Goal: Task Accomplishment & Management: Manage account settings

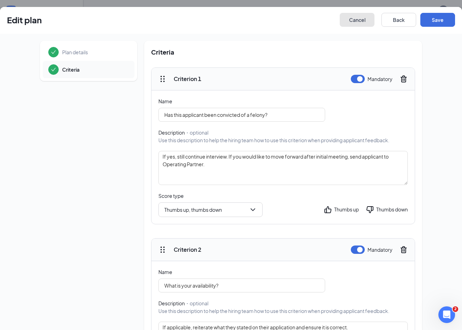
click at [358, 21] on button "Cancel" at bounding box center [357, 20] width 35 height 14
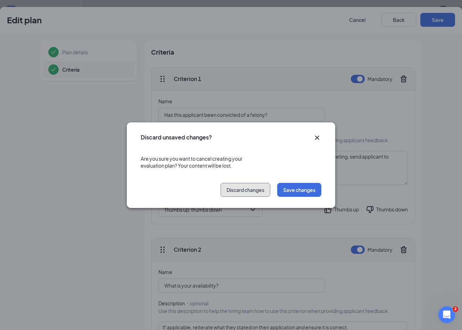
click at [261, 194] on button "Discard changes" at bounding box center [246, 190] width 50 height 14
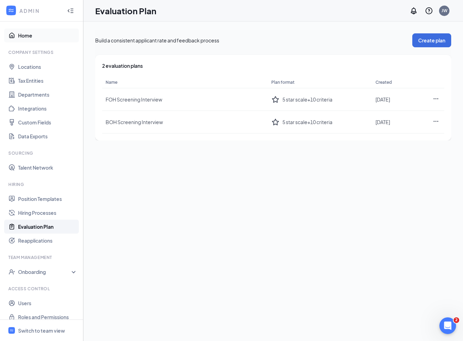
click at [29, 34] on link "Home" at bounding box center [47, 35] width 59 height 14
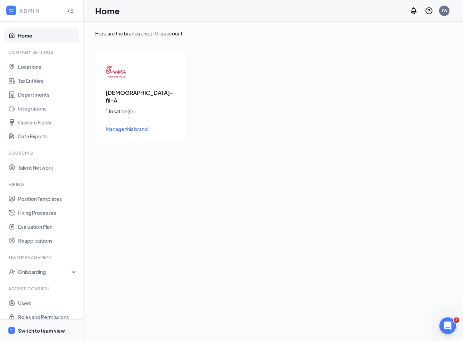
click at [36, 328] on div "Switch to team view" at bounding box center [41, 330] width 47 height 7
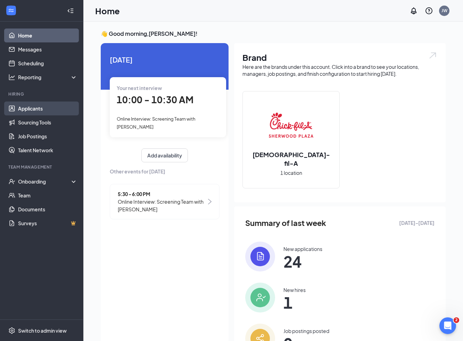
click at [44, 111] on link "Applicants" at bounding box center [47, 108] width 59 height 14
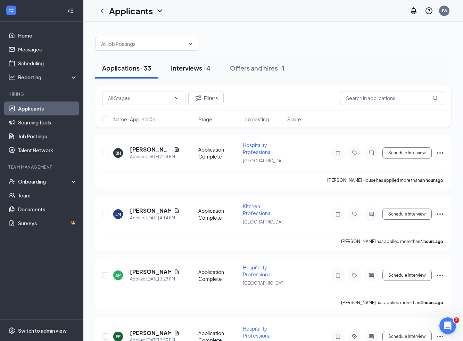
click at [193, 68] on div "Interviews · 4" at bounding box center [191, 68] width 40 height 9
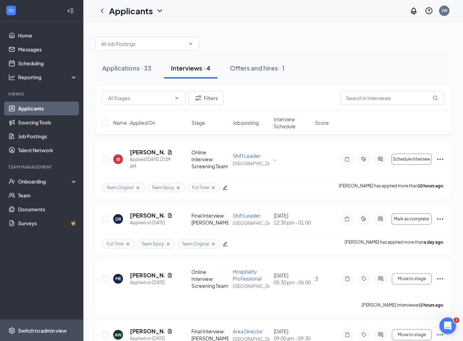
click at [40, 325] on span "Switch to admin view" at bounding box center [47, 329] width 59 height 21
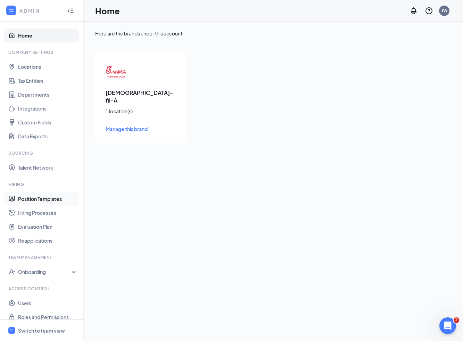
click at [50, 197] on link "Position Templates" at bounding box center [47, 199] width 59 height 14
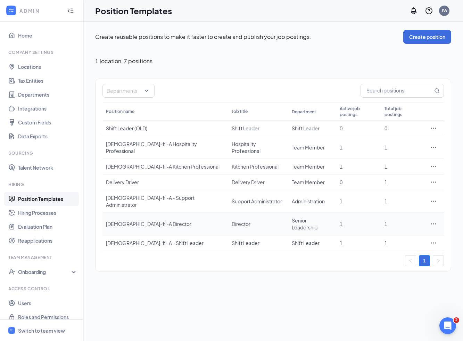
click at [149, 220] on div "Chick-fil-A Director" at bounding box center [165, 223] width 119 height 7
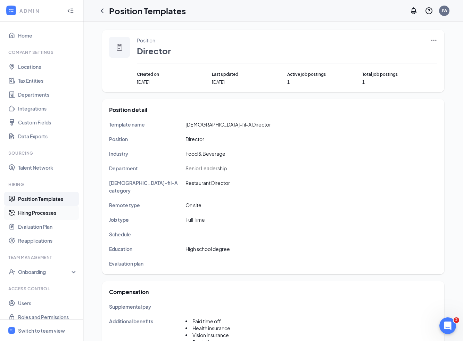
click at [46, 208] on link "Hiring Processes" at bounding box center [47, 213] width 59 height 14
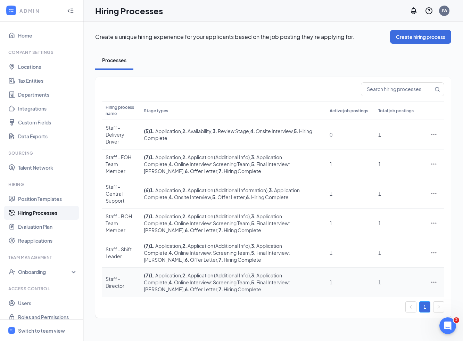
click at [131, 275] on div "Staff - Director" at bounding box center [121, 282] width 31 height 14
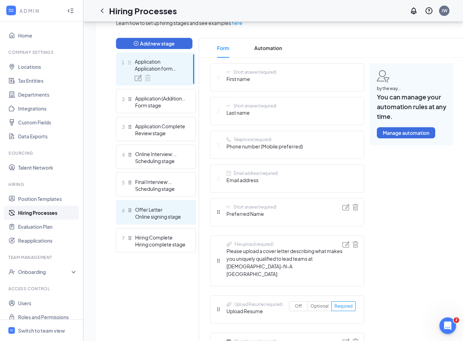
click at [168, 212] on div "Offer Letter" at bounding box center [160, 209] width 51 height 7
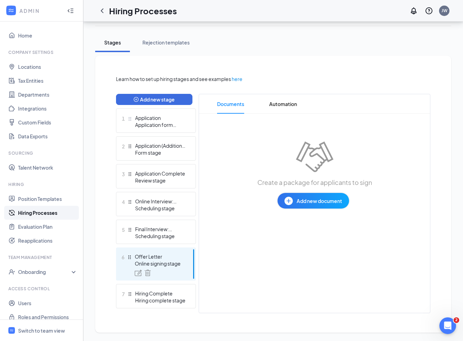
click at [322, 205] on button "Add new document" at bounding box center [313, 201] width 72 height 16
click at [296, 242] on div "Upload file" at bounding box center [289, 243] width 24 height 7
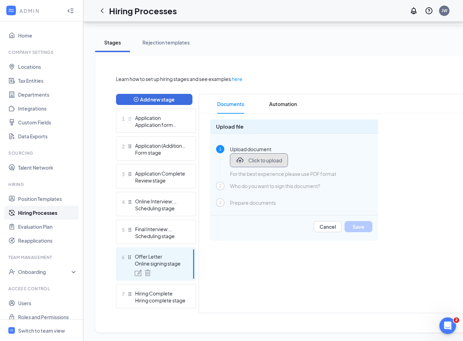
click at [263, 159] on span "Click to upload" at bounding box center [265, 160] width 34 height 7
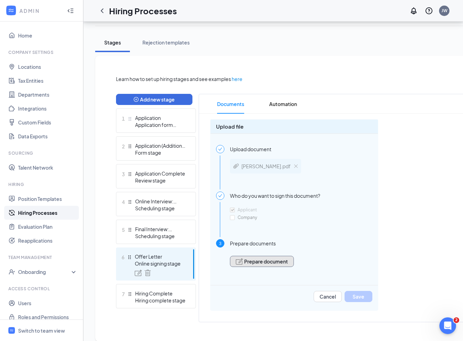
click at [277, 264] on button "Prepare document" at bounding box center [262, 261] width 64 height 11
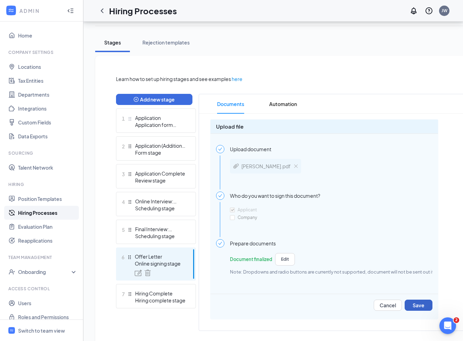
click at [417, 304] on div "Learn how to set up hiring stages and see examples here Add new stage 1 Applica…" at bounding box center [337, 203] width 443 height 256
click at [415, 303] on button "Save" at bounding box center [419, 304] width 28 height 11
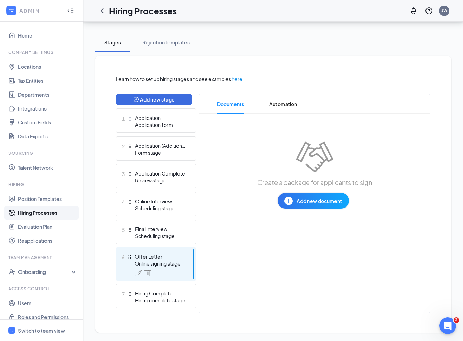
scroll to position [0, 0]
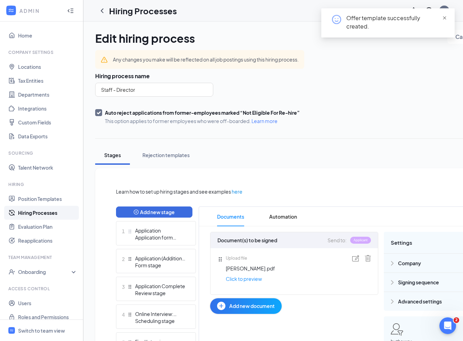
click at [444, 20] on span "close" at bounding box center [444, 18] width 5 height 5
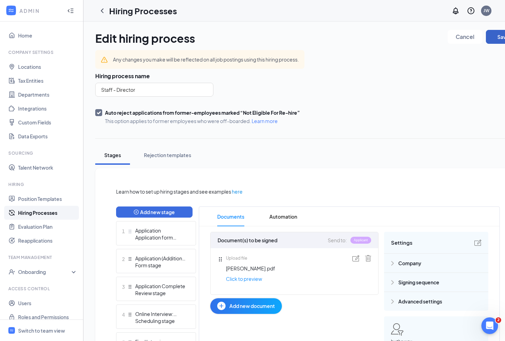
click at [462, 34] on button "Save" at bounding box center [502, 37] width 35 height 14
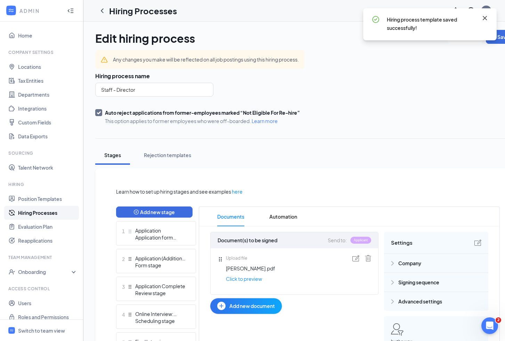
click at [462, 20] on icon "Cross" at bounding box center [484, 18] width 8 height 8
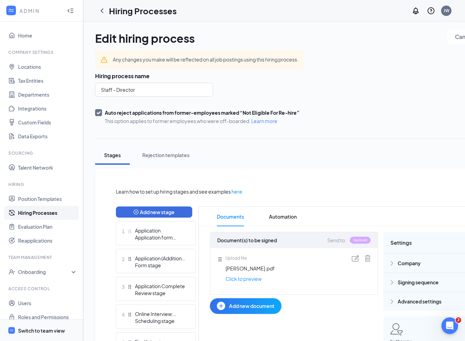
click at [52, 329] on span "Switch to team view" at bounding box center [47, 329] width 59 height 21
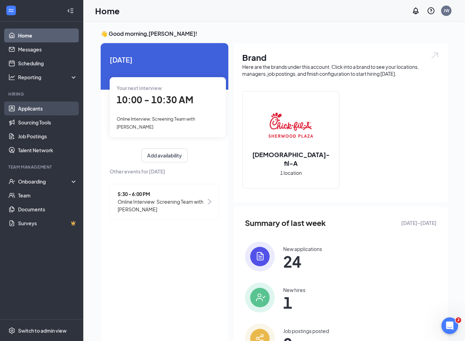
click at [57, 108] on link "Applicants" at bounding box center [47, 108] width 59 height 14
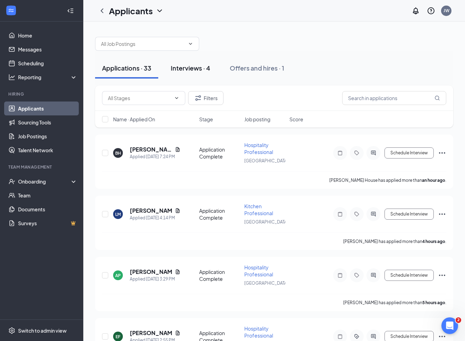
click at [180, 70] on div "Interviews · 4" at bounding box center [191, 68] width 40 height 9
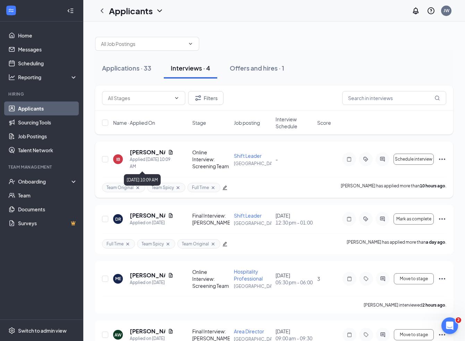
scroll to position [34, 0]
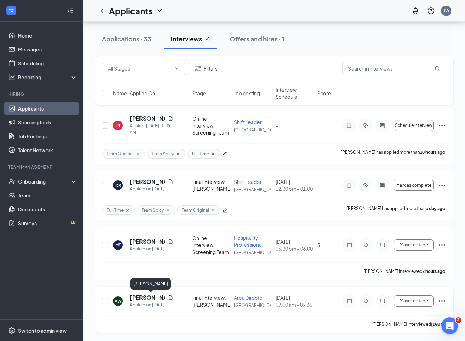
click at [142, 298] on h5 "[PERSON_NAME]" at bounding box center [147, 297] width 35 height 8
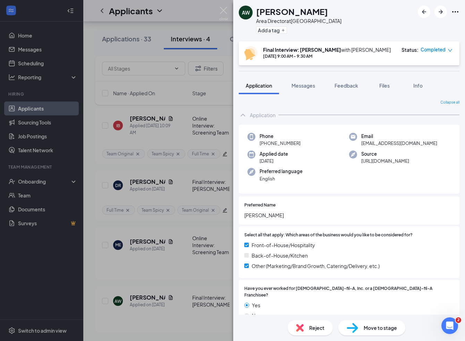
click at [375, 327] on span "Move to stage" at bounding box center [380, 328] width 33 height 8
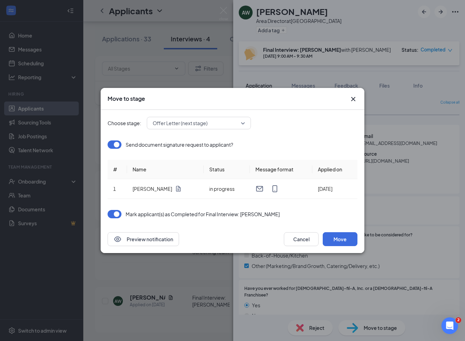
click at [217, 121] on span "Offer Letter (next stage)" at bounding box center [196, 123] width 86 height 10
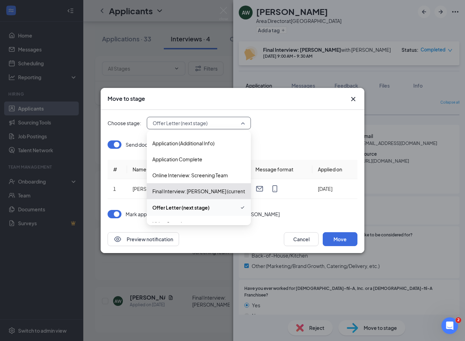
scroll to position [16, 0]
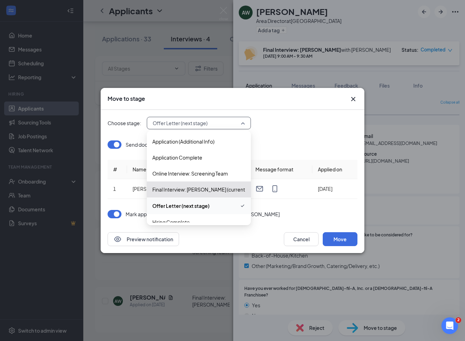
click at [292, 123] on div "Choose stage: Offer Letter (next stage) 4060152 4060153 4060149 Application App…" at bounding box center [233, 123] width 250 height 13
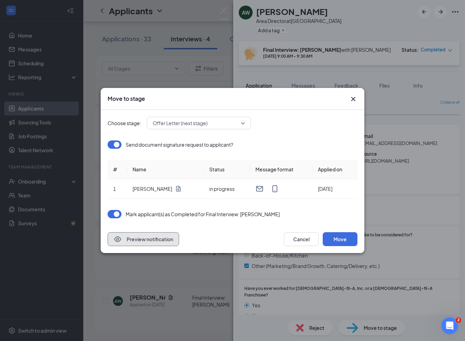
click at [153, 236] on button "Preview notification" at bounding box center [144, 239] width 72 height 14
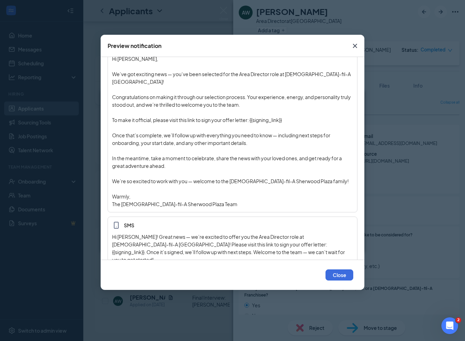
scroll to position [0, 0]
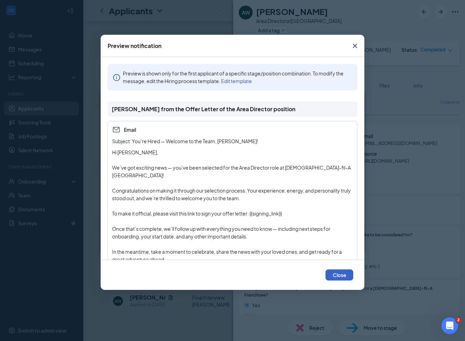
click at [335, 275] on button "Close" at bounding box center [340, 274] width 28 height 11
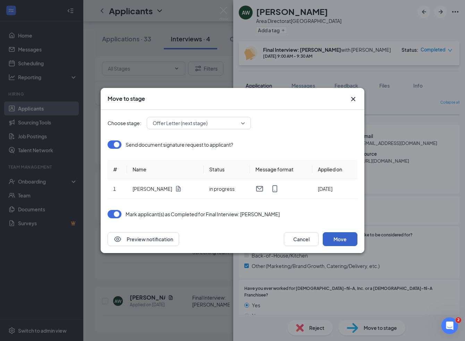
click at [335, 240] on button "Move" at bounding box center [340, 239] width 35 height 14
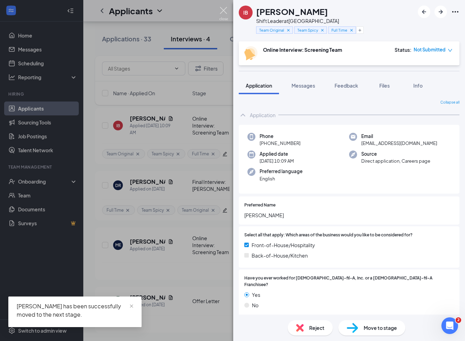
click at [224, 12] on img at bounding box center [223, 14] width 9 height 14
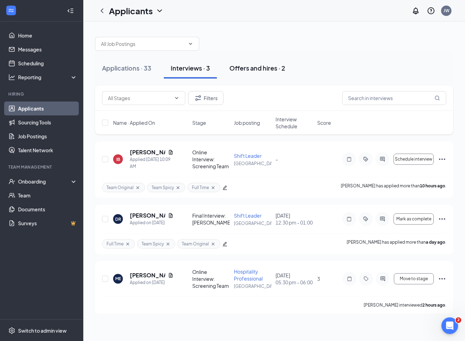
click at [245, 69] on div "Offers and hires · 2" at bounding box center [258, 68] width 56 height 9
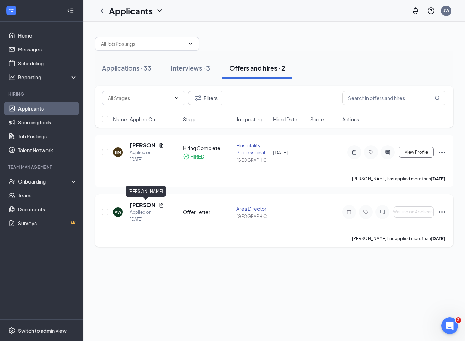
click at [140, 205] on h5 "[PERSON_NAME]" at bounding box center [143, 205] width 26 height 8
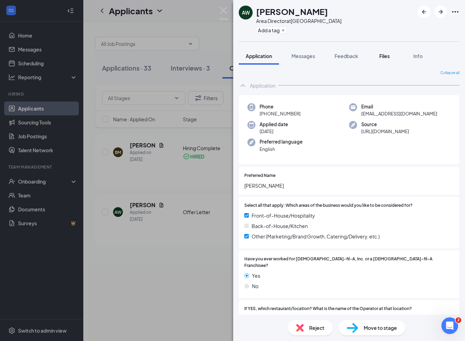
click at [385, 59] on div "Files" at bounding box center [385, 55] width 14 height 7
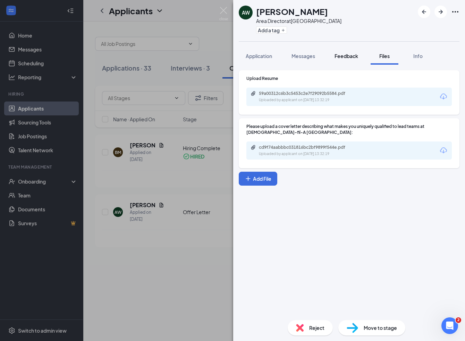
drag, startPoint x: 344, startPoint y: 55, endPoint x: 334, endPoint y: 55, distance: 9.4
click at [344, 55] on span "Feedback" at bounding box center [347, 56] width 24 height 6
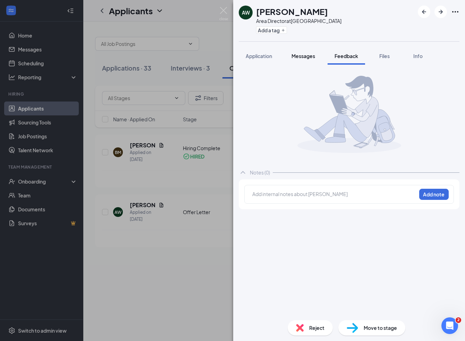
click at [311, 57] on span "Messages" at bounding box center [304, 56] width 24 height 6
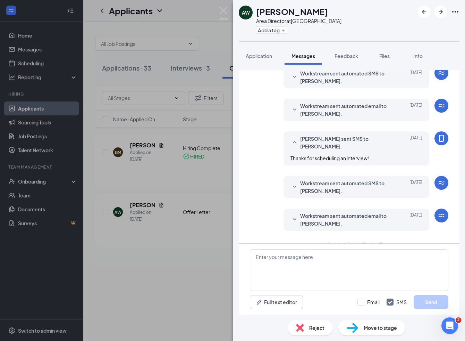
scroll to position [130, 0]
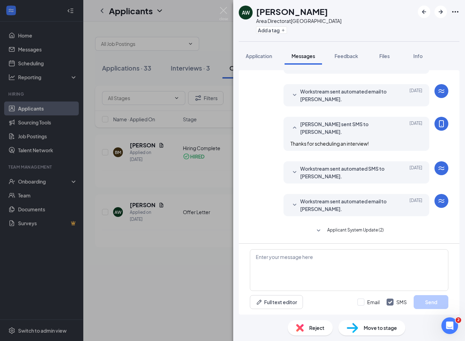
click at [297, 203] on icon "SmallChevronDown" at bounding box center [295, 205] width 8 height 8
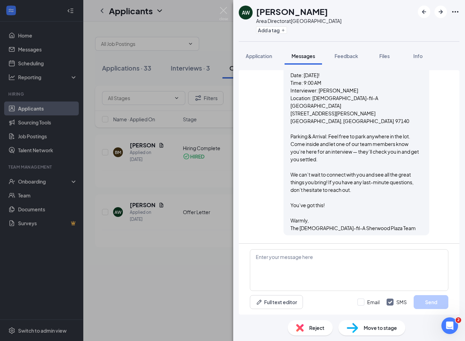
scroll to position [440, 0]
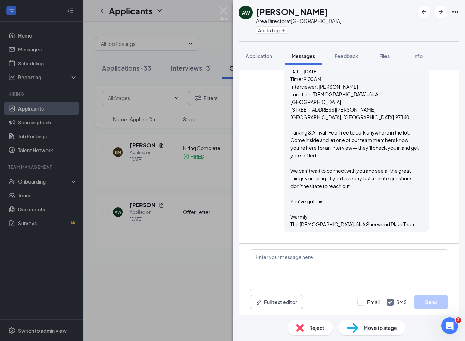
click at [345, 242] on span "Applicant System Update (2)" at bounding box center [355, 246] width 57 height 8
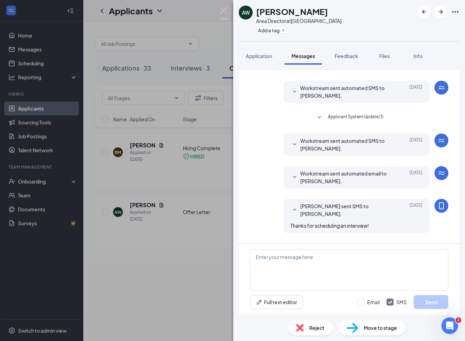
scroll to position [0, 0]
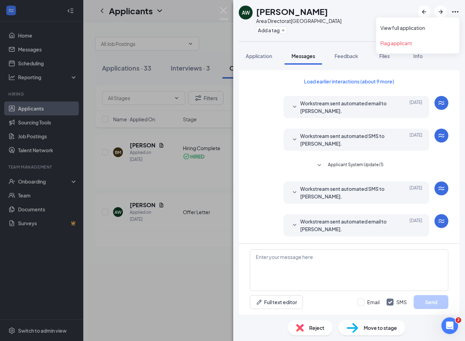
click at [456, 12] on icon "Ellipses" at bounding box center [455, 11] width 6 height 1
click at [405, 31] on link "View full application" at bounding box center [418, 27] width 75 height 7
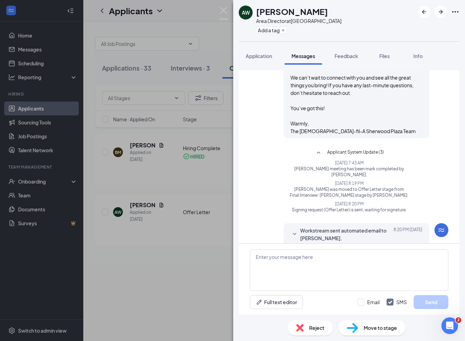
scroll to position [579, 0]
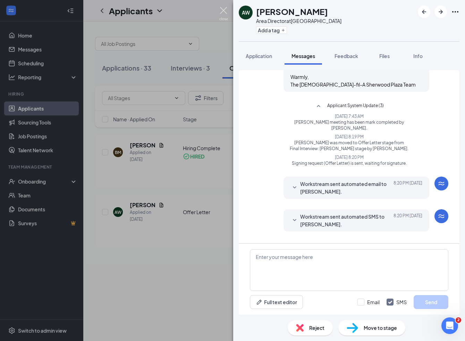
click at [222, 12] on img at bounding box center [223, 14] width 9 height 14
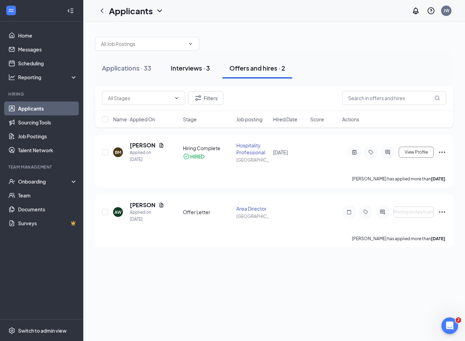
click at [191, 66] on div "Interviews · 3" at bounding box center [190, 68] width 39 height 9
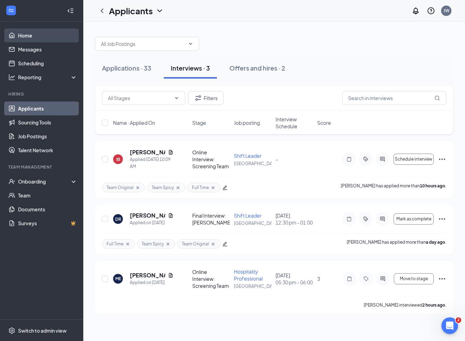
click at [28, 35] on link "Home" at bounding box center [47, 35] width 59 height 14
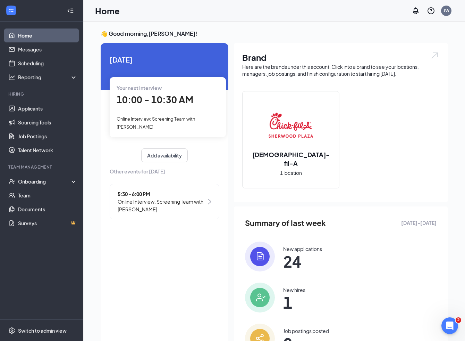
click at [129, 103] on span "10:00 - 10:30 AM" at bounding box center [155, 99] width 77 height 11
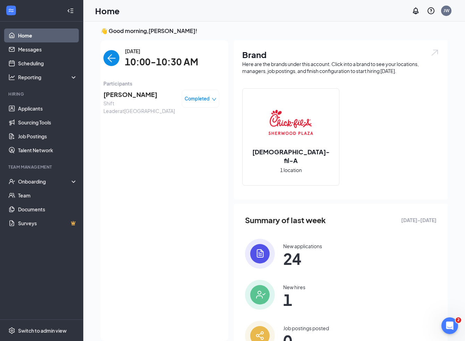
click at [27, 38] on link "Home" at bounding box center [47, 35] width 59 height 14
click at [30, 108] on link "Applicants" at bounding box center [47, 108] width 59 height 14
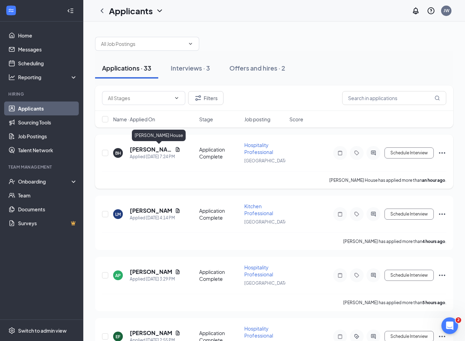
click at [149, 150] on h5 "Becker House" at bounding box center [151, 150] width 42 height 8
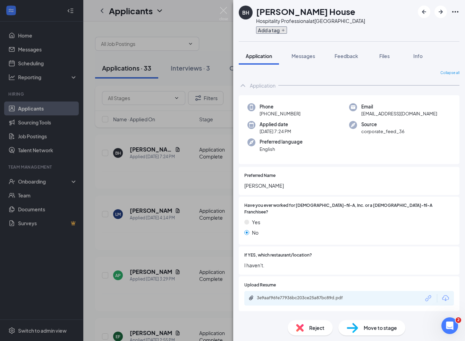
click at [270, 30] on button "Add a tag" at bounding box center [271, 29] width 31 height 7
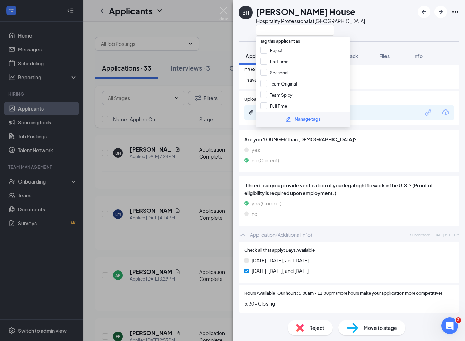
scroll to position [188, 0]
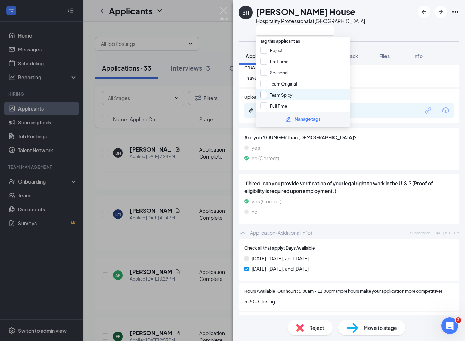
click at [288, 91] on input "Team Spicy" at bounding box center [276, 95] width 32 height 8
checkbox input "true"
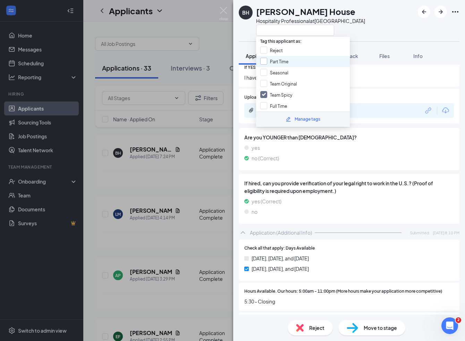
click at [283, 63] on input "Part Time" at bounding box center [274, 62] width 28 height 8
checkbox input "true"
click at [367, 25] on div "BH Becker House Hospitality Professional at Sherwood Plaza" at bounding box center [349, 20] width 232 height 41
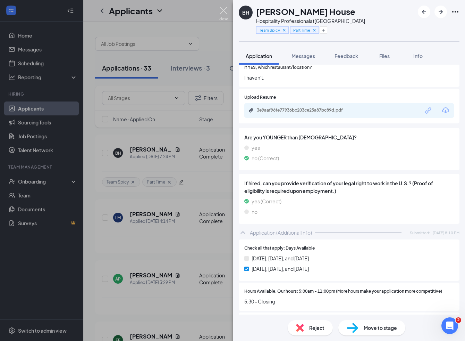
click at [222, 13] on img at bounding box center [223, 14] width 9 height 14
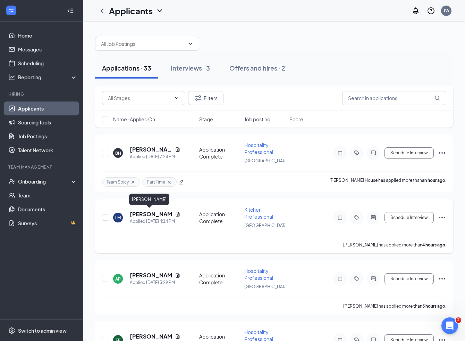
click at [146, 213] on h5 "Lawrence McMullen" at bounding box center [151, 214] width 42 height 8
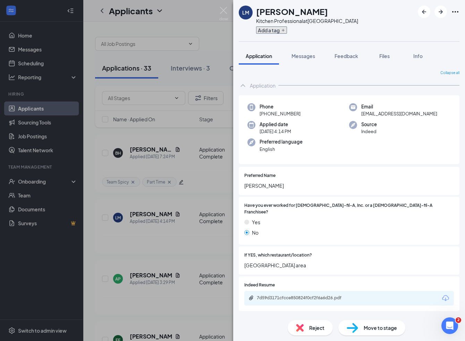
click at [274, 30] on button "Add a tag" at bounding box center [271, 29] width 31 height 7
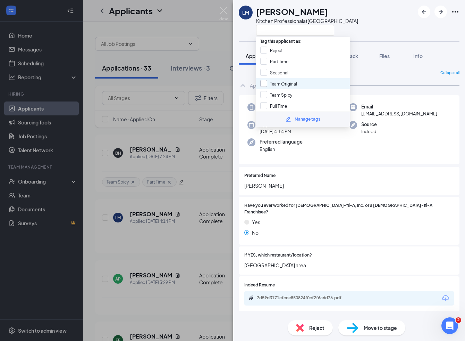
click at [287, 83] on input "Team Original" at bounding box center [278, 84] width 37 height 8
checkbox input "true"
click at [287, 91] on input "Team Spicy" at bounding box center [276, 95] width 32 height 8
checkbox input "true"
click at [281, 102] on input "Full Time" at bounding box center [273, 106] width 27 height 8
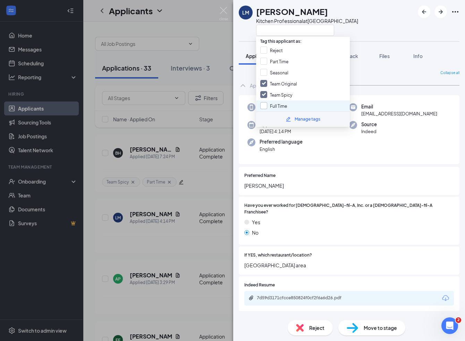
checkbox input "true"
click at [379, 26] on div "LM Lawrence McMullen Kitchen Professional at Sherwood Plaza" at bounding box center [349, 20] width 232 height 41
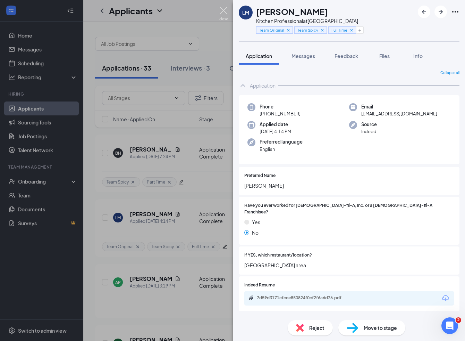
click at [220, 15] on img at bounding box center [223, 14] width 9 height 14
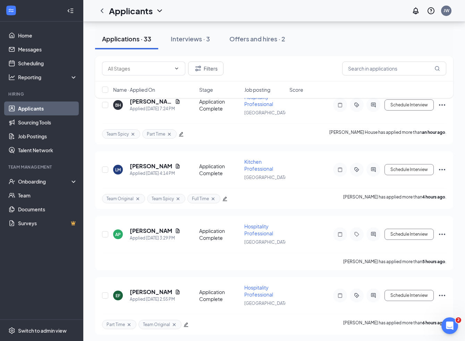
scroll to position [86, 0]
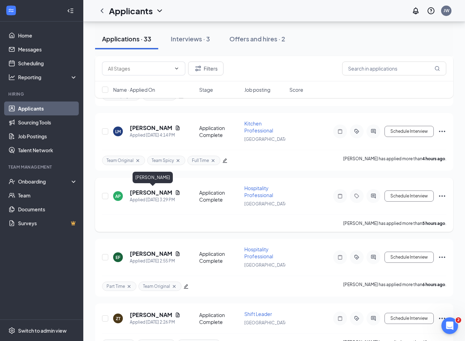
click at [139, 189] on h5 "Ameera Prakash" at bounding box center [151, 193] width 42 height 8
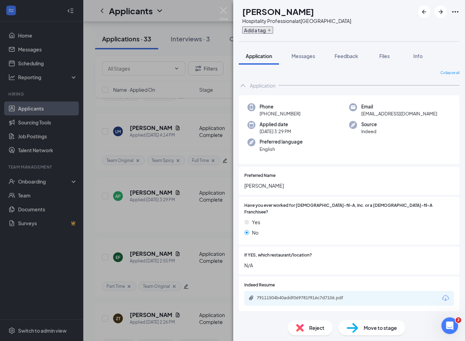
click at [273, 33] on button "Add a tag" at bounding box center [257, 29] width 31 height 7
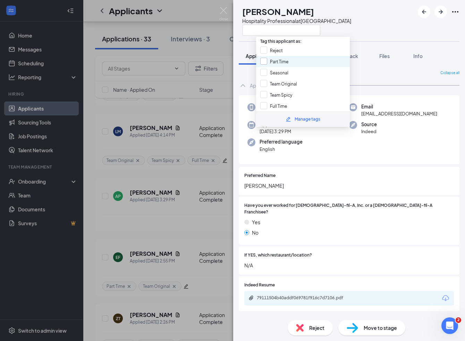
click at [282, 62] on input "Part Time" at bounding box center [274, 62] width 28 height 8
checkbox input "true"
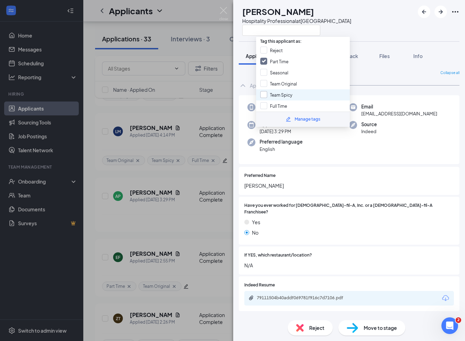
click at [285, 93] on input "Team Spicy" at bounding box center [276, 95] width 32 height 8
checkbox input "true"
click at [367, 33] on div "AP Ameera Prakash Hospitality Professional at Sherwood Plaza" at bounding box center [349, 20] width 232 height 41
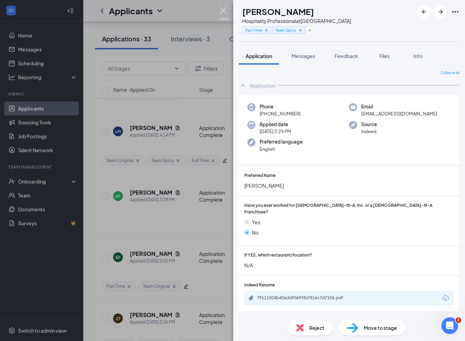
click at [224, 12] on img at bounding box center [223, 14] width 9 height 14
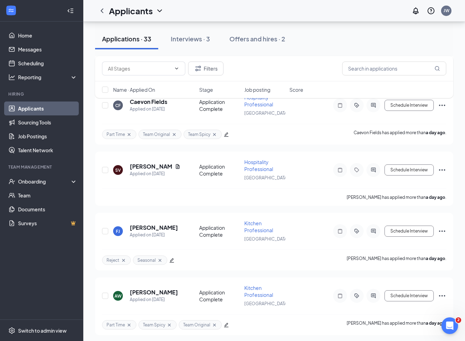
scroll to position [496, 0]
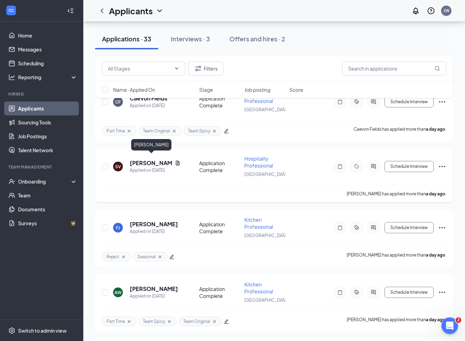
click at [151, 160] on h5 "Sebastian Vargas" at bounding box center [151, 163] width 42 height 8
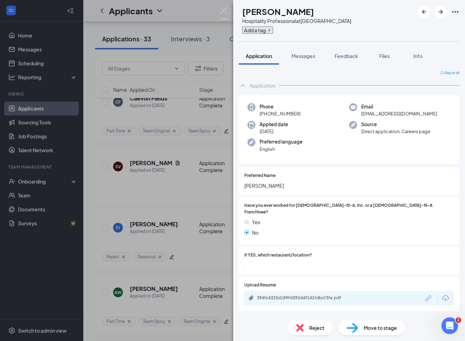
click at [272, 32] on button "Add a tag" at bounding box center [257, 29] width 31 height 7
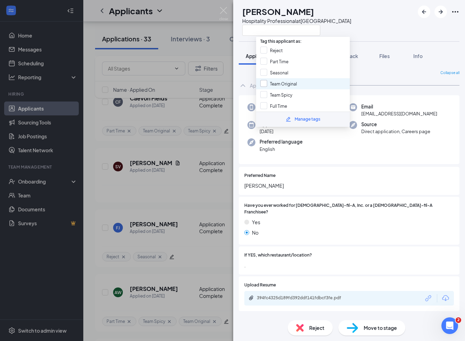
click at [282, 82] on input "Team Original" at bounding box center [278, 84] width 37 height 8
checkbox input "true"
click at [282, 91] on input "Team Spicy" at bounding box center [276, 95] width 32 height 8
checkbox input "true"
click at [264, 102] on input "Full Time" at bounding box center [273, 106] width 27 height 8
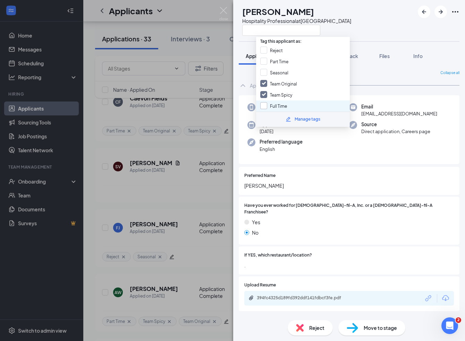
checkbox input "true"
click at [357, 27] on div "SV Sebastian Vargas Hospitality Professional at Sherwood Plaza" at bounding box center [349, 20] width 232 height 41
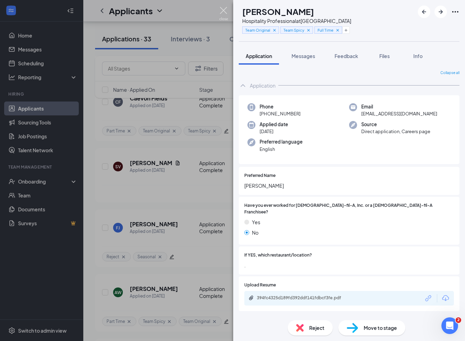
drag, startPoint x: 223, startPoint y: 12, endPoint x: 222, endPoint y: 42, distance: 29.9
click at [223, 12] on img at bounding box center [223, 14] width 9 height 14
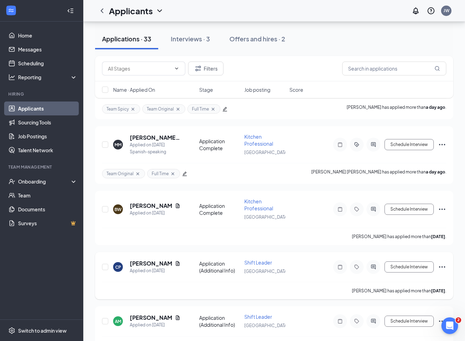
scroll to position [842, 0]
click at [153, 201] on h5 "Brandon Will" at bounding box center [151, 205] width 42 height 8
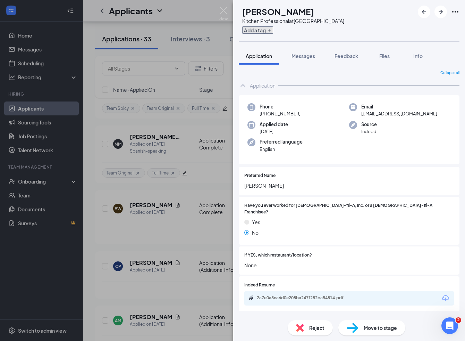
click at [273, 32] on button "Add a tag" at bounding box center [257, 29] width 31 height 7
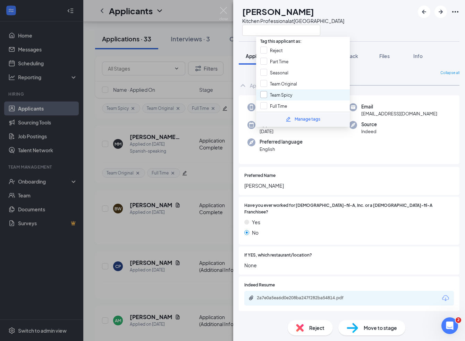
click at [281, 91] on input "Team Spicy" at bounding box center [276, 95] width 32 height 8
checkbox input "true"
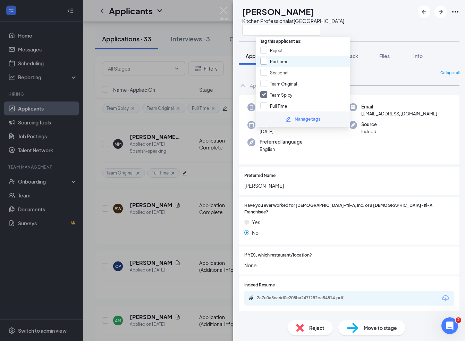
click at [279, 60] on input "Part Time" at bounding box center [274, 62] width 28 height 8
checkbox input "true"
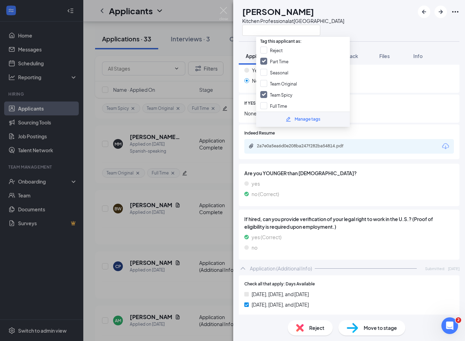
scroll to position [152, 0]
click at [373, 31] on div "BW Brandon Will Kitchen Professional at Sherwood Plaza" at bounding box center [349, 20] width 232 height 41
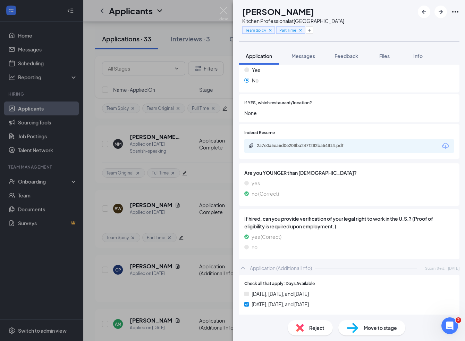
click at [98, 190] on div "BW Brandon Will Kitchen Professional at Sherwood Plaza Team Spicy Part Time App…" at bounding box center [232, 170] width 465 height 341
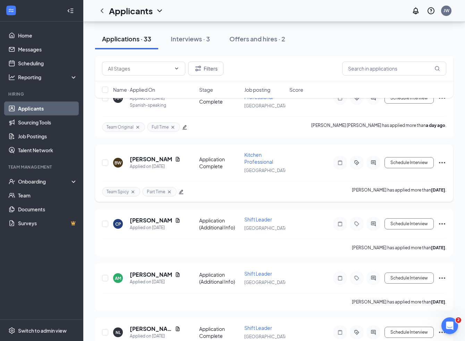
scroll to position [916, 0]
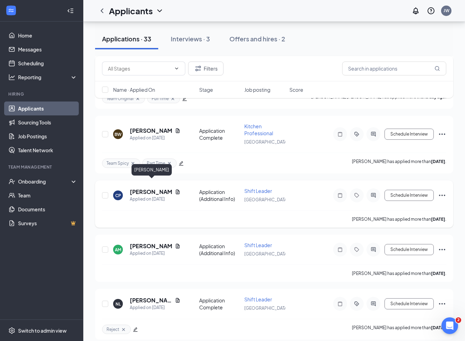
click at [150, 188] on h5 "Cora Payton" at bounding box center [151, 192] width 42 height 8
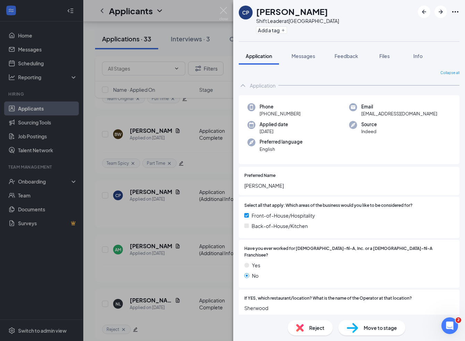
click at [93, 216] on div "CP Cora Payton Shift Leader at Sherwood Plaza Add a tag Application Messages Fe…" at bounding box center [232, 170] width 465 height 341
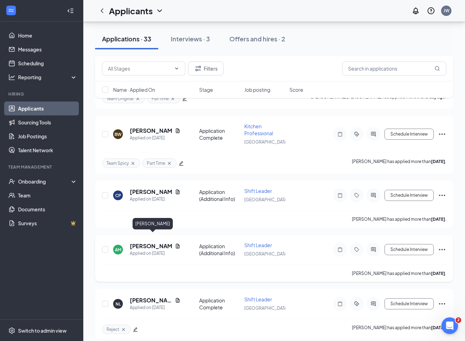
click at [148, 242] on h5 "Avelina Mathis" at bounding box center [151, 246] width 42 height 8
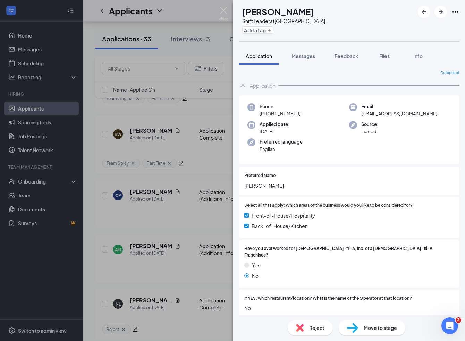
click at [92, 231] on div "AM Avelina Mathis Shift Leader at Sherwood Plaza Add a tag Application Messages…" at bounding box center [232, 170] width 465 height 341
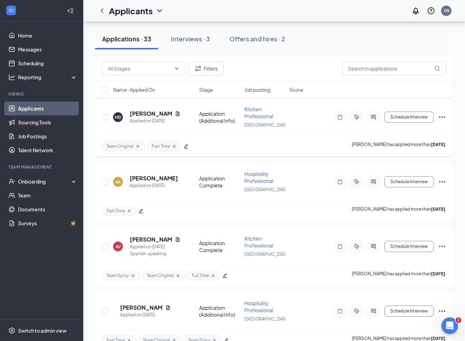
scroll to position [1174, 0]
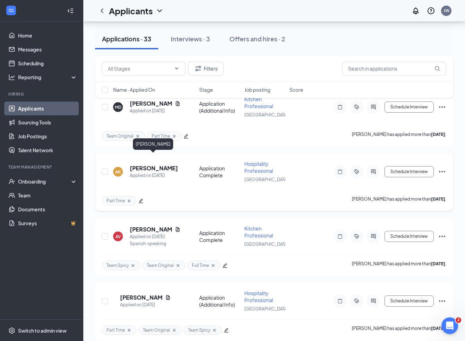
click at [149, 164] on h5 "Allyson Kimmel" at bounding box center [154, 168] width 48 height 8
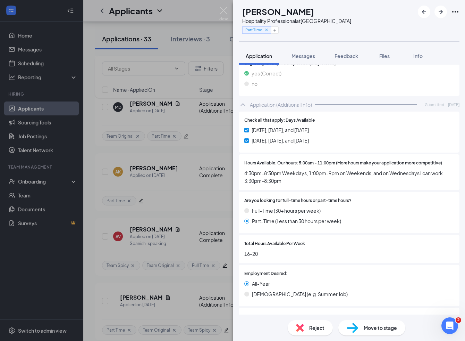
scroll to position [280, 0]
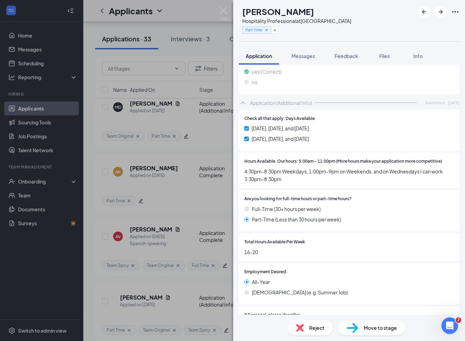
click at [319, 327] on span "Reject" at bounding box center [316, 328] width 15 height 8
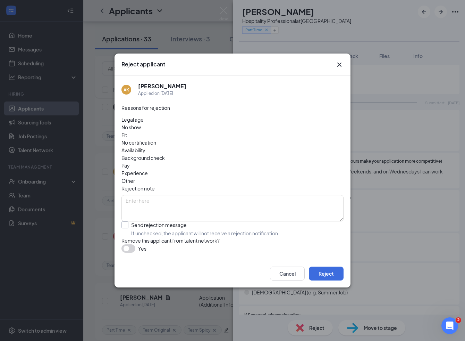
click at [129, 221] on input "Send rejection message If unchecked, the applicant will not receive a rejection…" at bounding box center [201, 228] width 158 height 15
checkbox input "true"
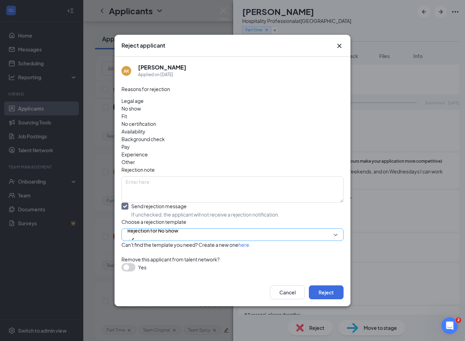
click at [163, 225] on span "Rejection for No Show" at bounding box center [152, 230] width 51 height 10
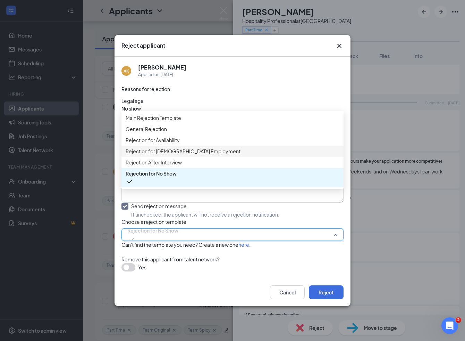
scroll to position [0, 0]
click at [185, 146] on div "Rejection for Availability" at bounding box center [233, 139] width 222 height 11
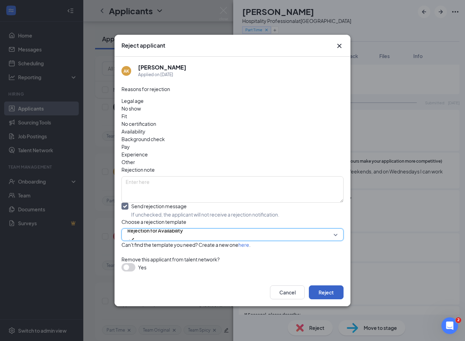
click at [327, 285] on button "Reject" at bounding box center [326, 292] width 35 height 14
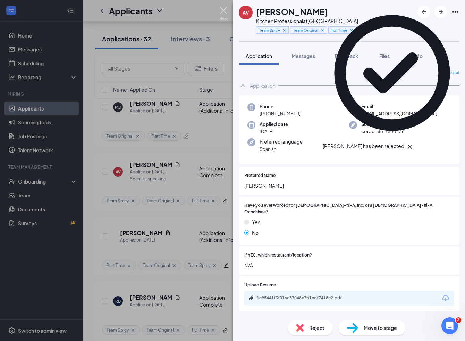
click at [223, 11] on img at bounding box center [223, 14] width 9 height 14
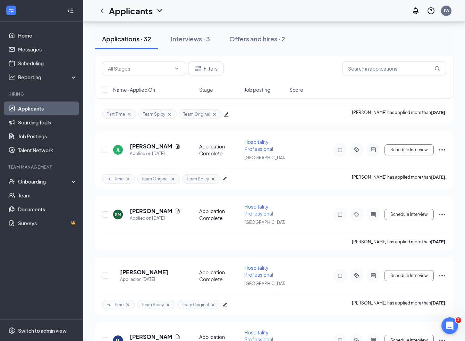
scroll to position [1585, 0]
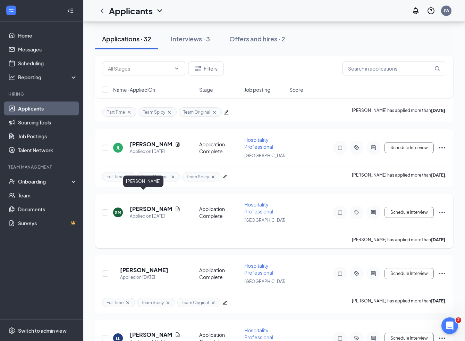
click at [138, 205] on h5 "Suhely Maldonado Garcia" at bounding box center [151, 209] width 42 height 8
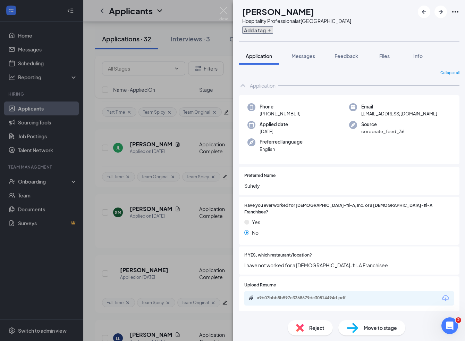
click at [270, 32] on button "Add a tag" at bounding box center [257, 29] width 31 height 7
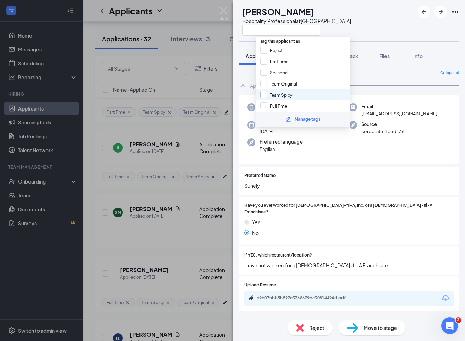
click at [278, 92] on input "Team Spicy" at bounding box center [276, 95] width 32 height 8
checkbox input "true"
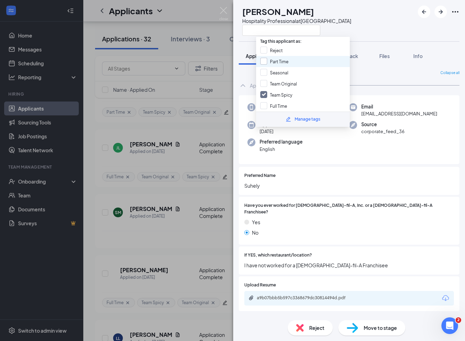
click at [265, 61] on input "Part Time" at bounding box center [274, 62] width 28 height 8
checkbox input "true"
click at [381, 23] on div "SM Suhely Maldonado Garcia Hospitality Professional at Sherwood Plaza" at bounding box center [349, 20] width 232 height 41
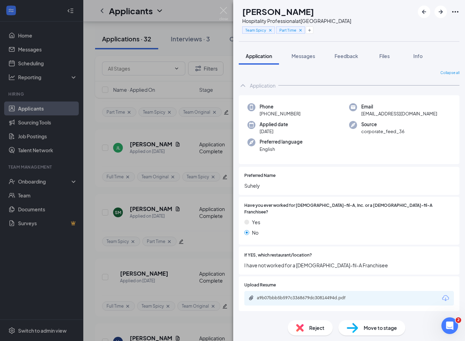
click at [93, 239] on div "SM Suhely Maldonado Garcia Hospitality Professional at Sherwood Plaza Team Spic…" at bounding box center [232, 170] width 465 height 341
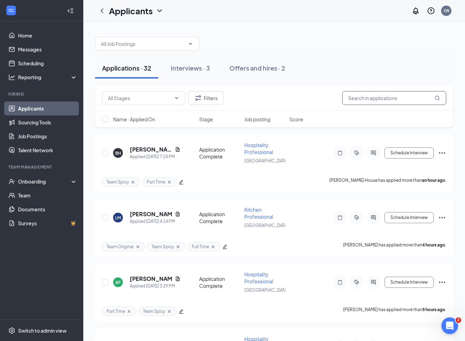
click at [362, 95] on input "text" at bounding box center [394, 98] width 104 height 14
click at [211, 97] on button "Filters" at bounding box center [205, 98] width 35 height 14
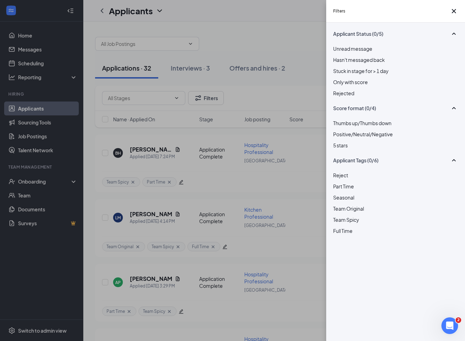
click at [337, 227] on div at bounding box center [395, 227] width 125 height 0
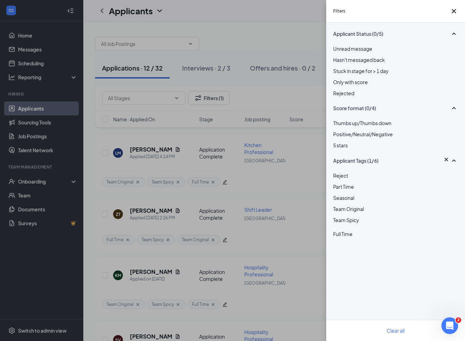
click at [272, 41] on div "Filters Applicant Status (0/5) Unread message Hasn't messaged back Stuck in sta…" at bounding box center [232, 170] width 465 height 341
click at [285, 40] on div "Filters Applicant Status (0/5) Unread message Hasn't messaged back Stuck in sta…" at bounding box center [232, 170] width 465 height 341
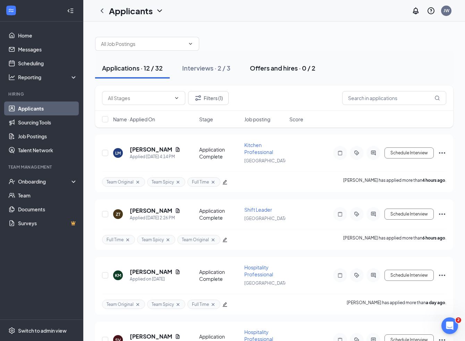
click at [279, 70] on div "Offers and hires · 0 / 2" at bounding box center [283, 68] width 66 height 9
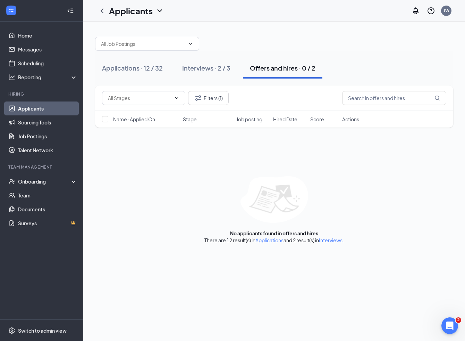
click at [41, 114] on link "Applicants" at bounding box center [47, 108] width 59 height 14
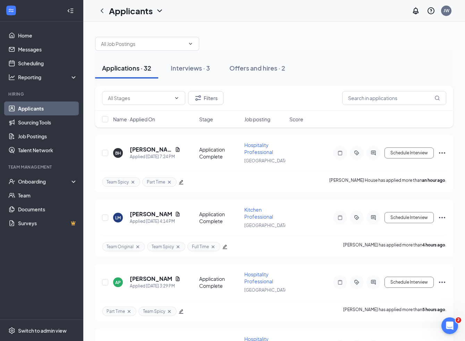
click at [328, 52] on div "Applications · 32 Interviews · 3 Offers and hires · 2" at bounding box center [274, 68] width 358 height 35
click at [366, 43] on div at bounding box center [274, 40] width 358 height 21
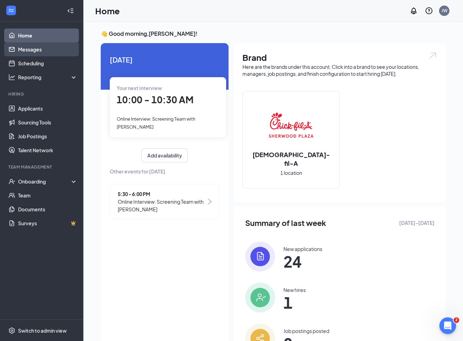
click at [23, 51] on link "Messages" at bounding box center [47, 49] width 59 height 14
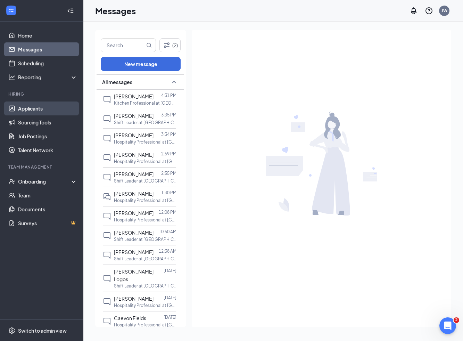
click at [37, 111] on link "Applicants" at bounding box center [47, 108] width 59 height 14
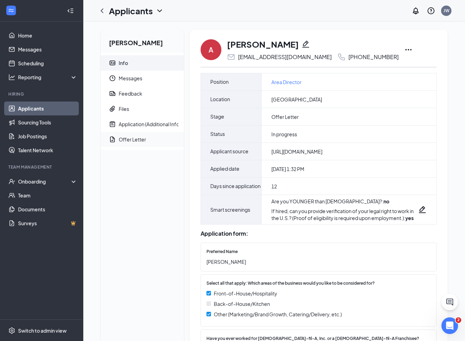
click at [140, 139] on div "Offer Letter" at bounding box center [132, 139] width 27 height 7
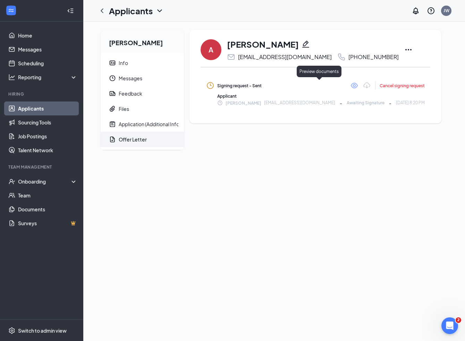
click at [351, 86] on icon "Eye" at bounding box center [354, 86] width 7 height 6
click at [124, 63] on div "Info" at bounding box center [123, 62] width 9 height 7
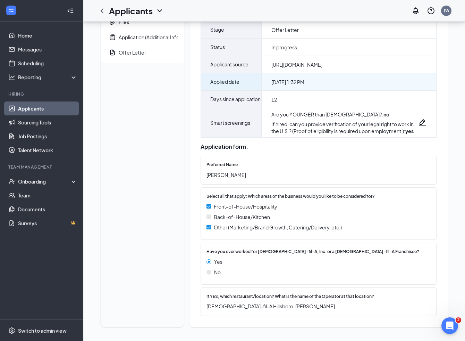
scroll to position [104, 0]
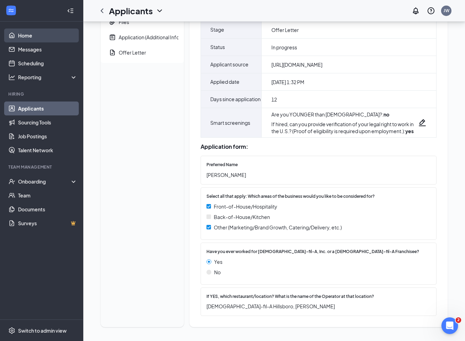
click at [24, 34] on link "Home" at bounding box center [47, 35] width 59 height 14
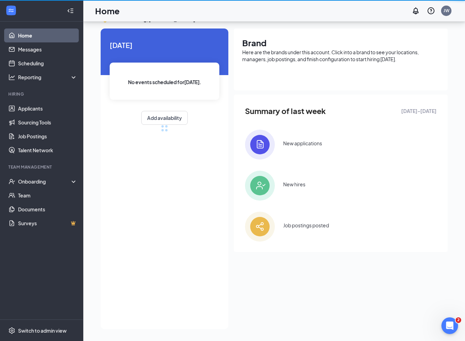
scroll to position [39, 0]
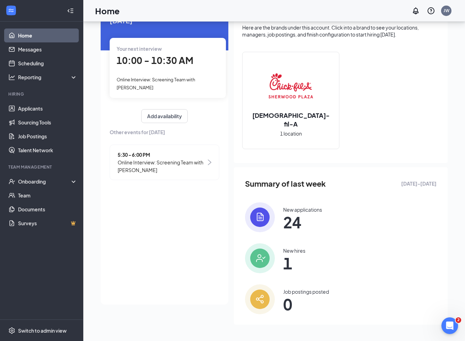
click at [180, 235] on div "Today Your next interview 10:00 - 10:30 AM Online Interview: Screening Team wit…" at bounding box center [165, 154] width 128 height 300
click at [34, 194] on link "Team" at bounding box center [47, 195] width 59 height 14
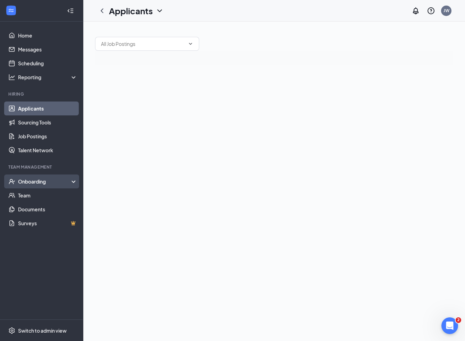
click at [30, 180] on div "Onboarding" at bounding box center [44, 181] width 53 height 7
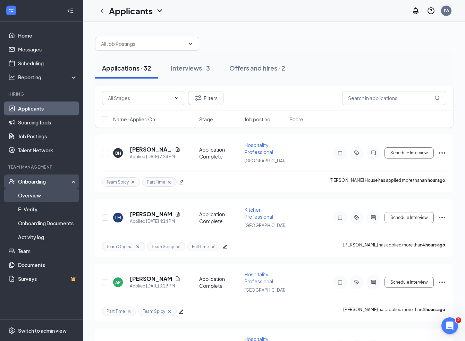
click at [37, 194] on link "Overview" at bounding box center [47, 195] width 59 height 14
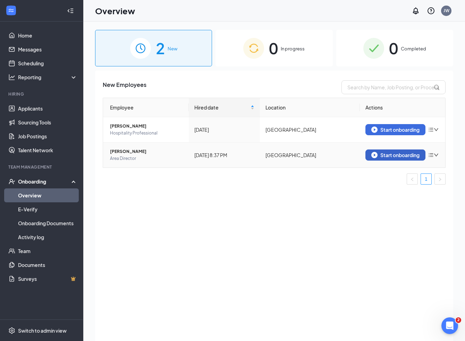
click at [389, 153] on div "Start onboarding" at bounding box center [396, 155] width 48 height 6
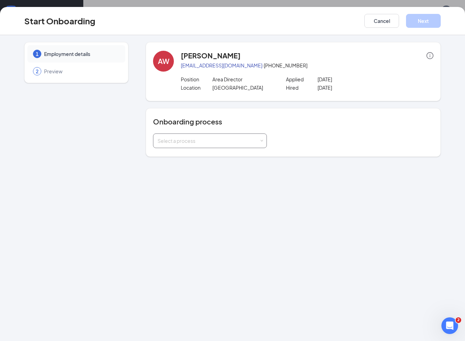
click at [224, 139] on div "Select a process" at bounding box center [209, 140] width 102 height 7
click at [218, 155] on span "Sherwood Plaza Onboarding" at bounding box center [188, 155] width 65 height 6
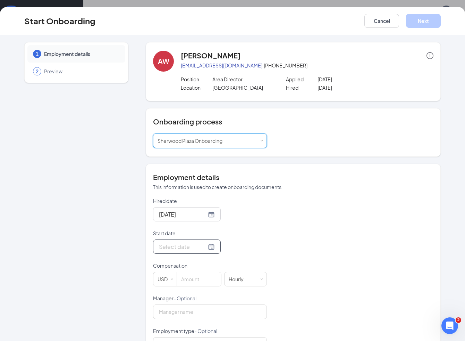
click at [203, 247] on div at bounding box center [187, 246] width 56 height 9
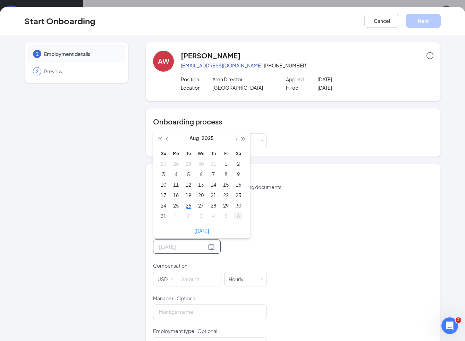
type input "Sep 6, 2025"
click at [391, 189] on p "This information is used to create onboarding documents." at bounding box center [293, 186] width 281 height 7
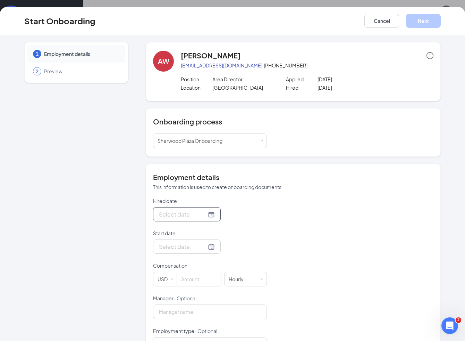
click at [204, 214] on div at bounding box center [187, 214] width 56 height 9
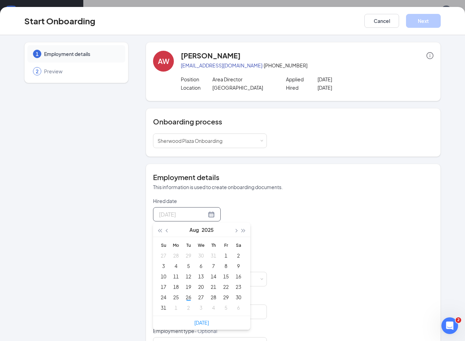
type input "Aug 16, 2025"
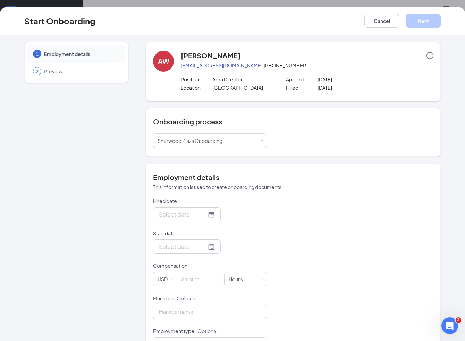
click at [305, 254] on div "Hired date Aug 2025 Su Mo Tu We Th Fr Sa 27 28 29 30 31 1 2 3 4 5 6 7 8 9 10 11…" at bounding box center [293, 310] width 281 height 227
click at [381, 21] on button "Cancel" at bounding box center [382, 21] width 35 height 14
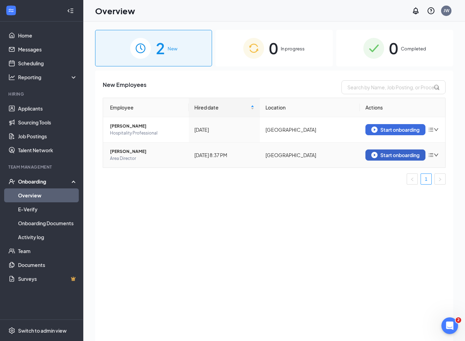
click at [383, 156] on div "Start onboarding" at bounding box center [396, 155] width 48 height 6
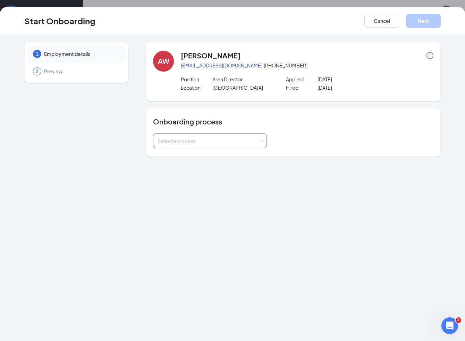
click at [218, 140] on div "Select a process" at bounding box center [209, 140] width 102 height 7
click at [214, 155] on span "Sherwood Plaza Onboarding" at bounding box center [188, 155] width 65 height 6
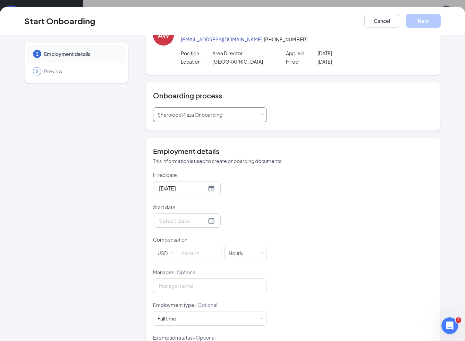
scroll to position [27, 0]
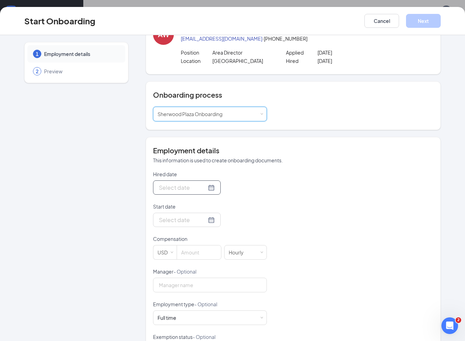
click at [203, 186] on div at bounding box center [187, 187] width 56 height 9
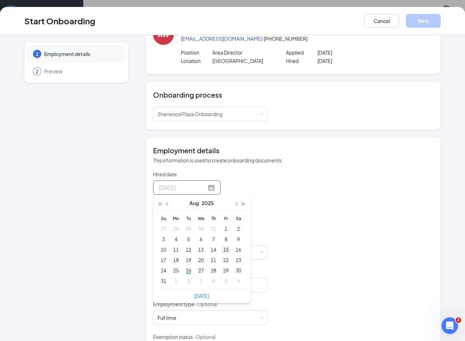
type input "Aug 15, 2025"
click at [225, 251] on div "15" at bounding box center [226, 249] width 8 height 8
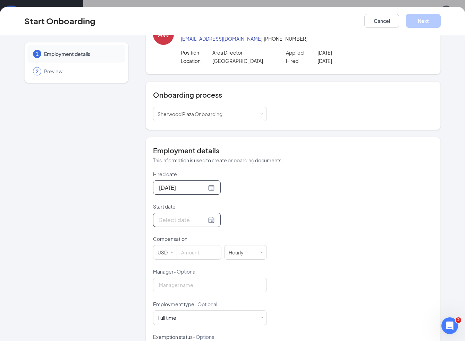
click at [204, 219] on div at bounding box center [187, 219] width 56 height 9
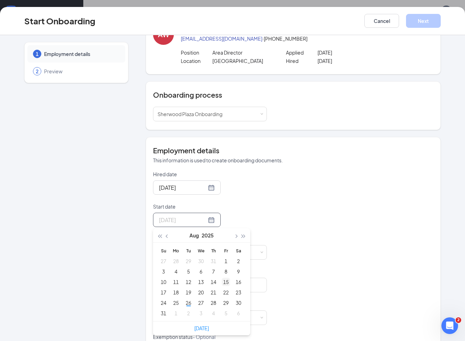
type input "Aug 15, 2025"
click at [228, 281] on div "15" at bounding box center [226, 281] width 8 height 8
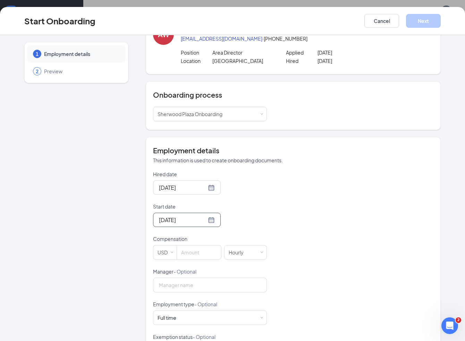
click at [253, 226] on div "Aug 15, 2025" at bounding box center [210, 220] width 114 height 14
click at [200, 253] on input at bounding box center [199, 252] width 44 height 14
type input "3"
type input "28"
click at [282, 238] on div "Hired date Aug 15, 2025 Aug 2025 Su Mo Tu We Th Fr Sa 27 28 29 30 31 1 2 3 4 5 …" at bounding box center [293, 284] width 281 height 227
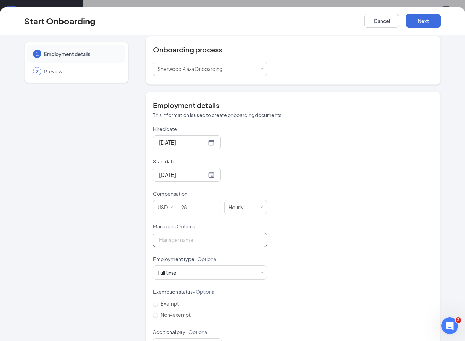
scroll to position [78, 0]
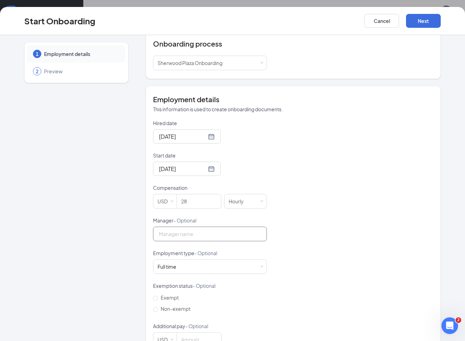
click at [238, 238] on input "Manager - Optional" at bounding box center [210, 233] width 114 height 15
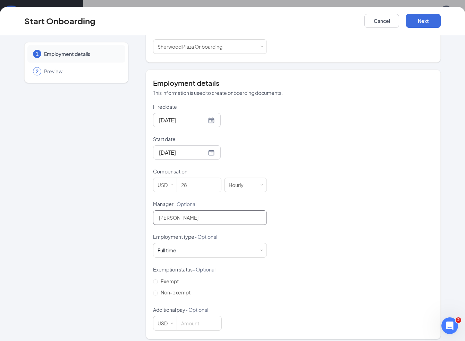
scroll to position [99, 0]
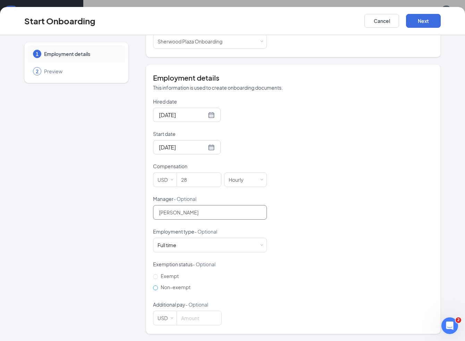
type input "Jeff Weston"
click at [177, 287] on span "Non-exempt" at bounding box center [175, 287] width 35 height 6
click at [158, 287] on input "Non-exempt" at bounding box center [155, 287] width 5 height 5
radio input "true"
click at [200, 318] on input at bounding box center [199, 318] width 44 height 14
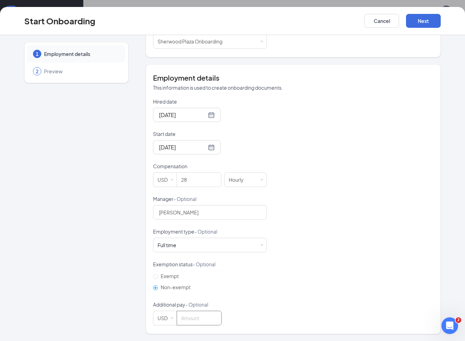
scroll to position [31, 0]
click at [425, 20] on button "Next" at bounding box center [423, 21] width 35 height 14
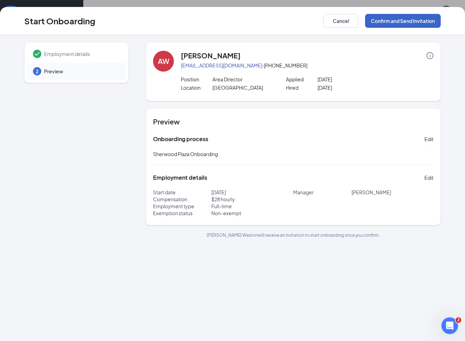
click at [399, 21] on button "Confirm and Send Invitation" at bounding box center [403, 21] width 76 height 14
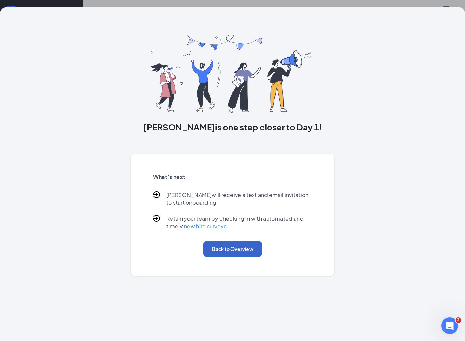
click at [240, 246] on button "Back to Overview" at bounding box center [232, 248] width 59 height 15
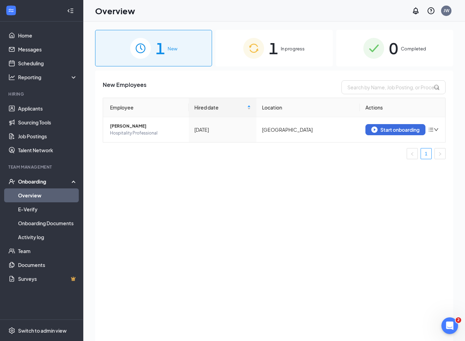
click at [289, 57] on div "1 In progress" at bounding box center [274, 48] width 117 height 36
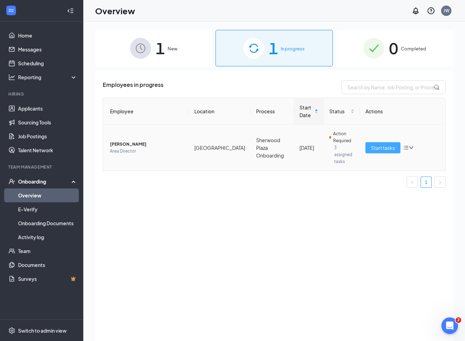
click at [388, 144] on span "Start tasks" at bounding box center [383, 148] width 24 height 8
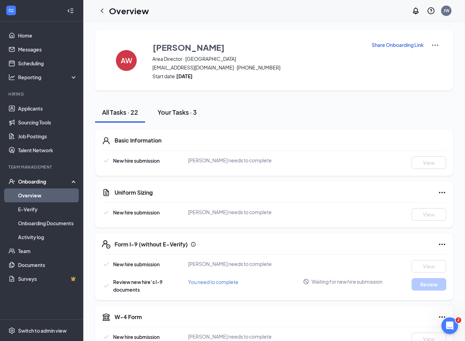
click at [177, 113] on div "Your Tasks · 3" at bounding box center [177, 112] width 39 height 9
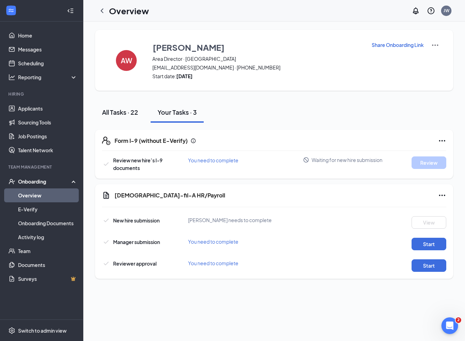
click at [124, 115] on div "All Tasks · 22" at bounding box center [120, 112] width 36 height 9
